Goal: Task Accomplishment & Management: Use online tool/utility

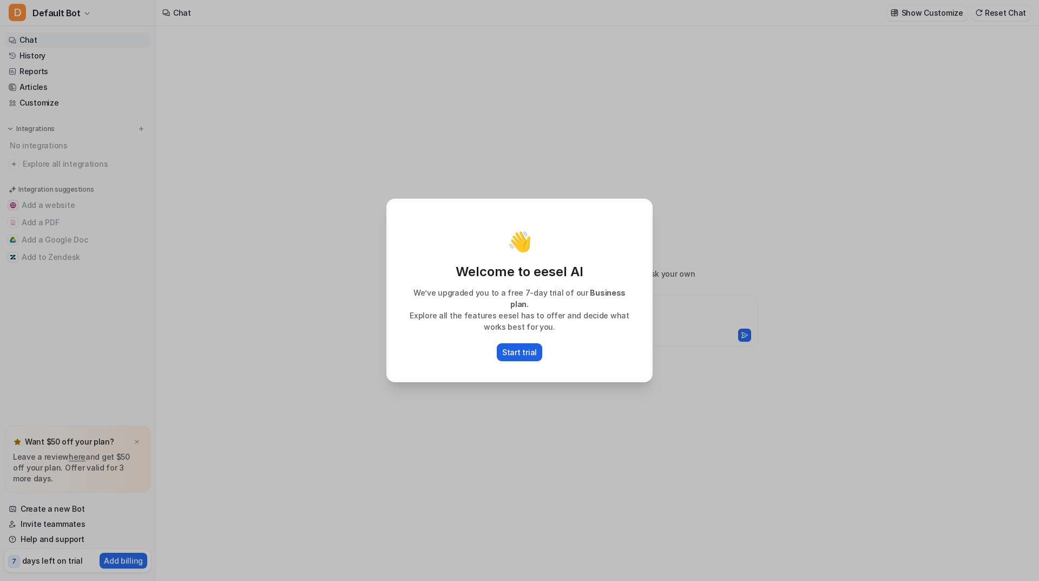
type textarea "**********"
click at [538, 346] on button "Start trial" at bounding box center [519, 352] width 45 height 18
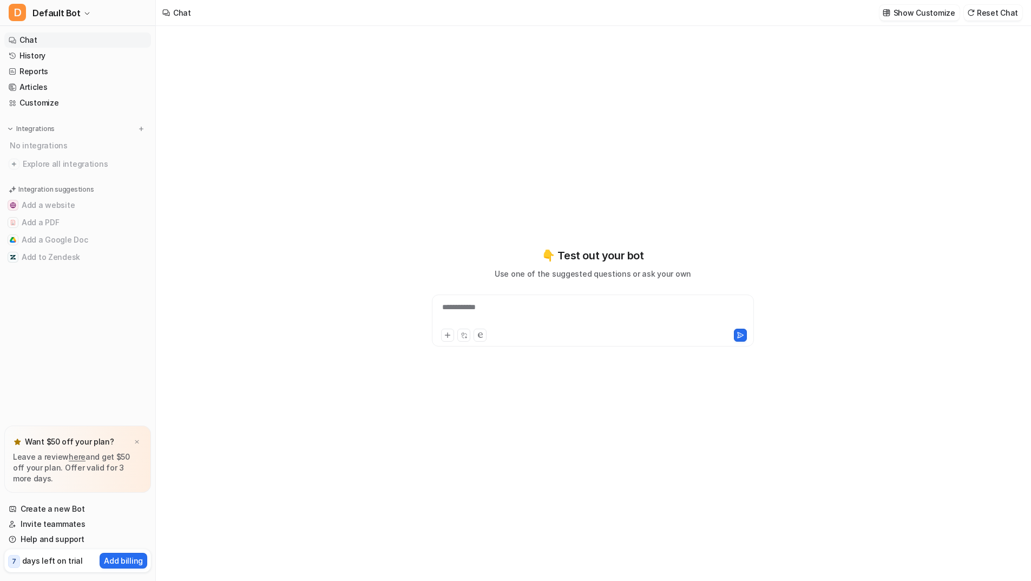
type textarea "**********"
